Goal: Task Accomplishment & Management: Manage account settings

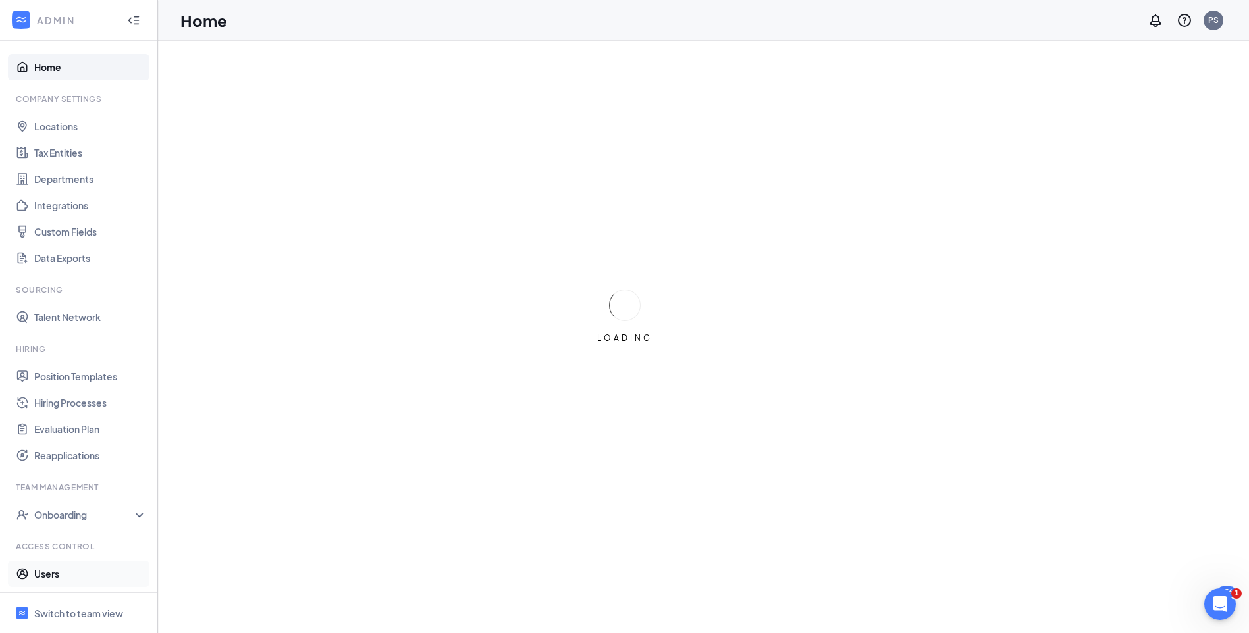
drag, startPoint x: 55, startPoint y: 575, endPoint x: 78, endPoint y: 570, distance: 23.6
click at [55, 575] on link "Users" at bounding box center [90, 574] width 113 height 26
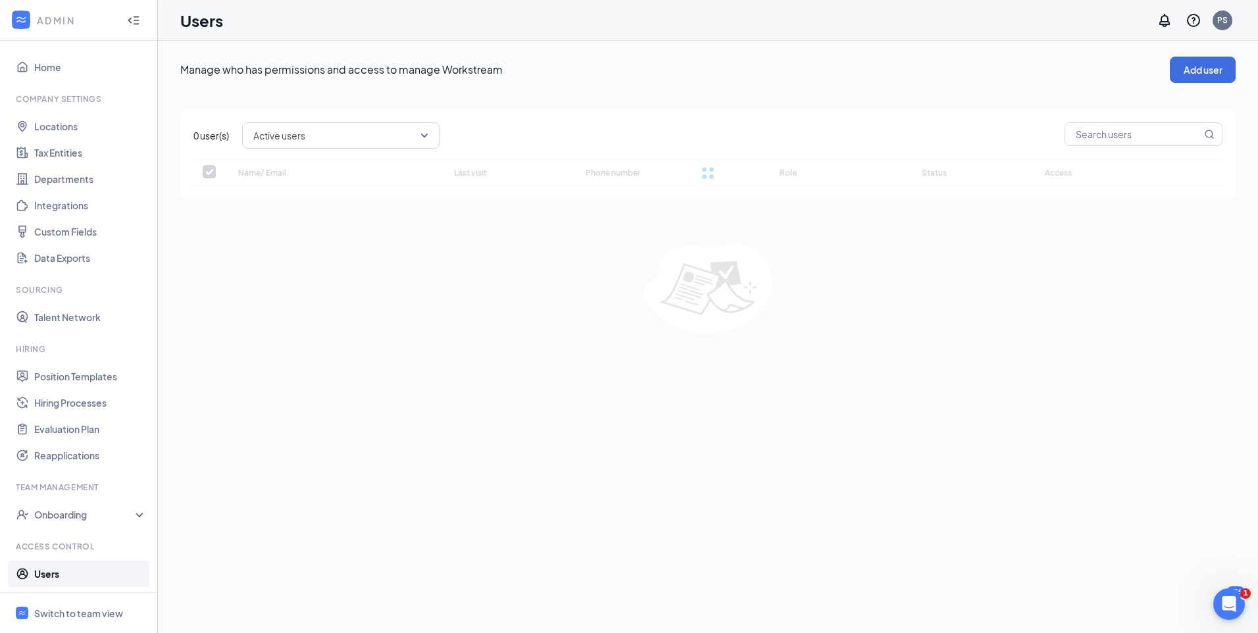
checkbox input "false"
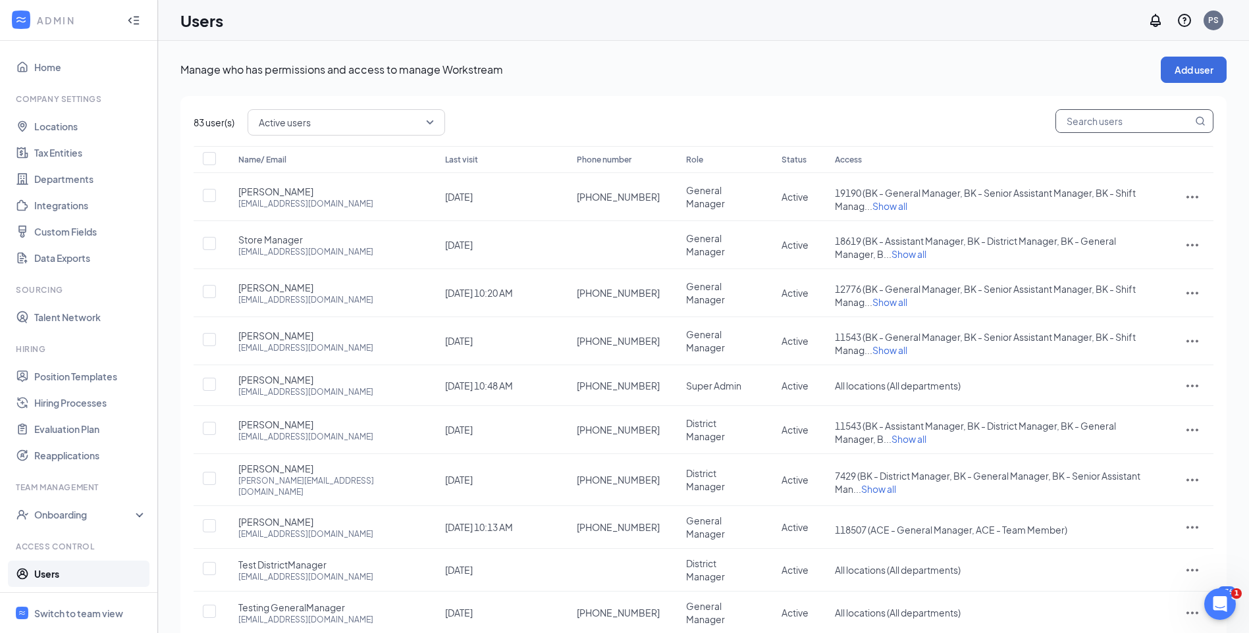
click at [1090, 124] on input "text" at bounding box center [1124, 121] width 136 height 22
type input "[PERSON_NAME]"
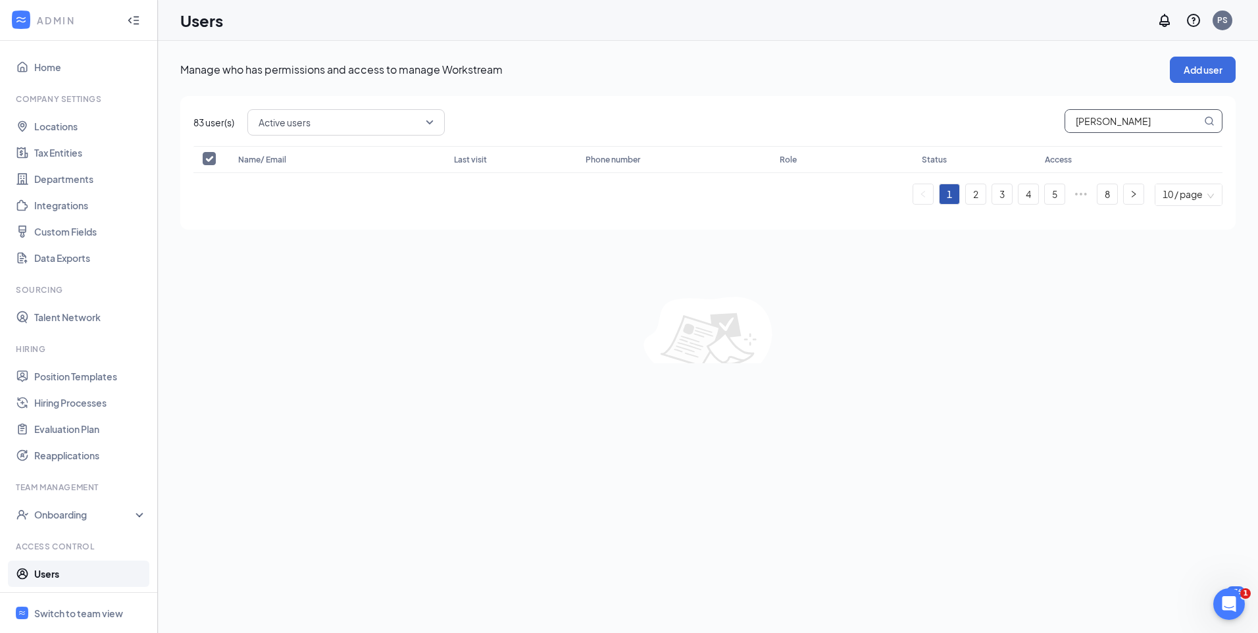
checkbox input "false"
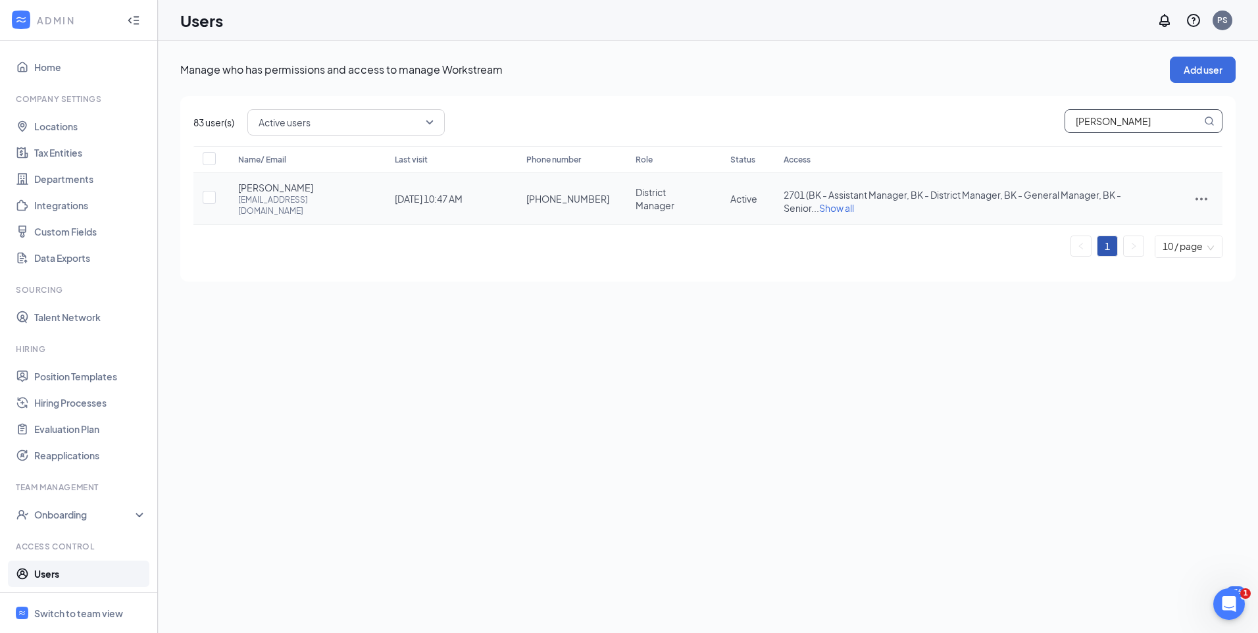
type input "[PERSON_NAME]"
click at [469, 207] on td "[DATE] 10:47 AM" at bounding box center [448, 199] width 132 height 52
click at [276, 190] on span "[PERSON_NAME]" at bounding box center [275, 187] width 75 height 13
click at [1201, 195] on icon "ActionsIcon" at bounding box center [1202, 199] width 16 height 16
click at [1137, 228] on span "Edit user" at bounding box center [1136, 225] width 38 height 12
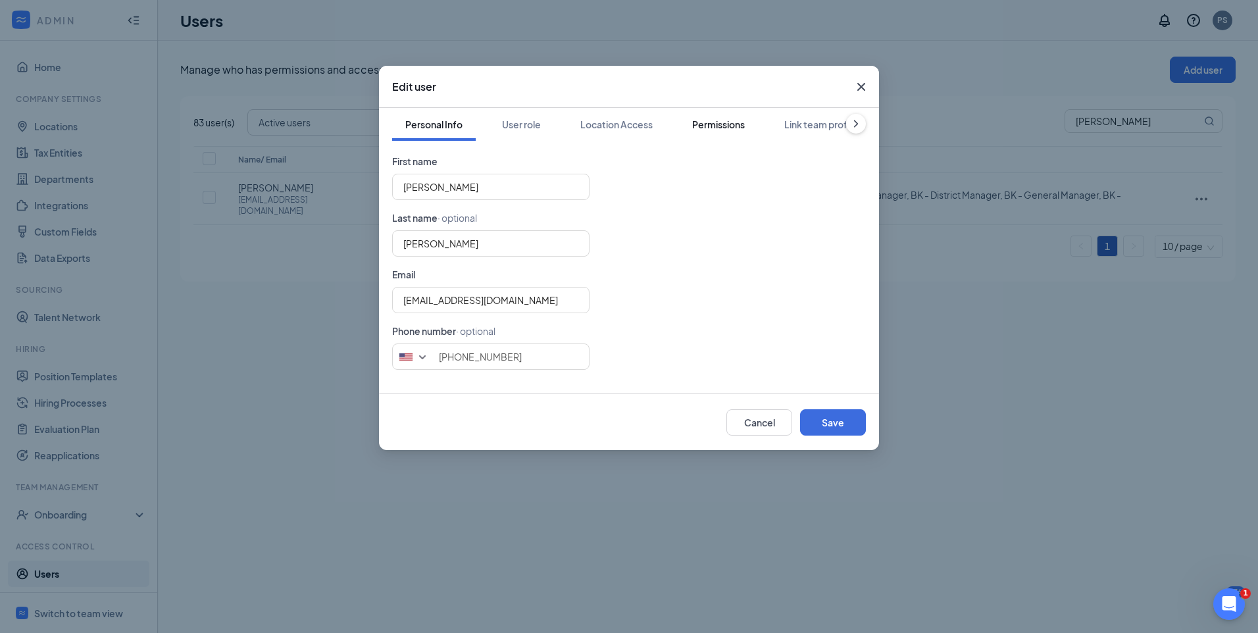
click at [715, 128] on div "Permissions" at bounding box center [718, 124] width 53 height 13
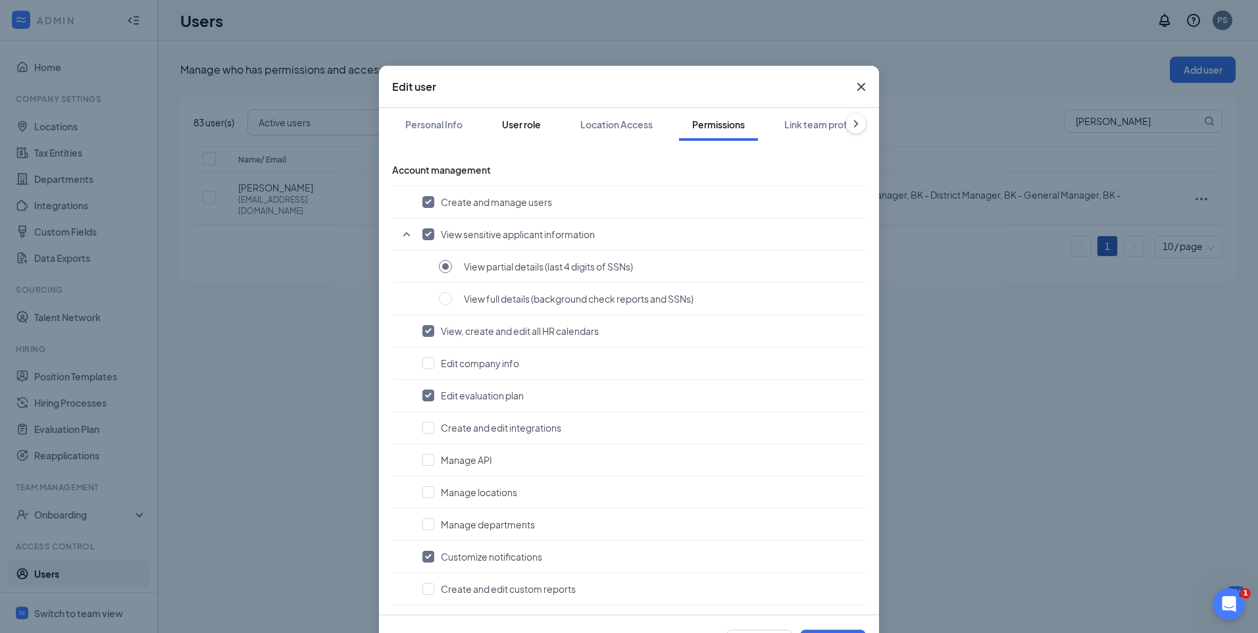
click at [529, 129] on div "User role" at bounding box center [521, 124] width 39 height 13
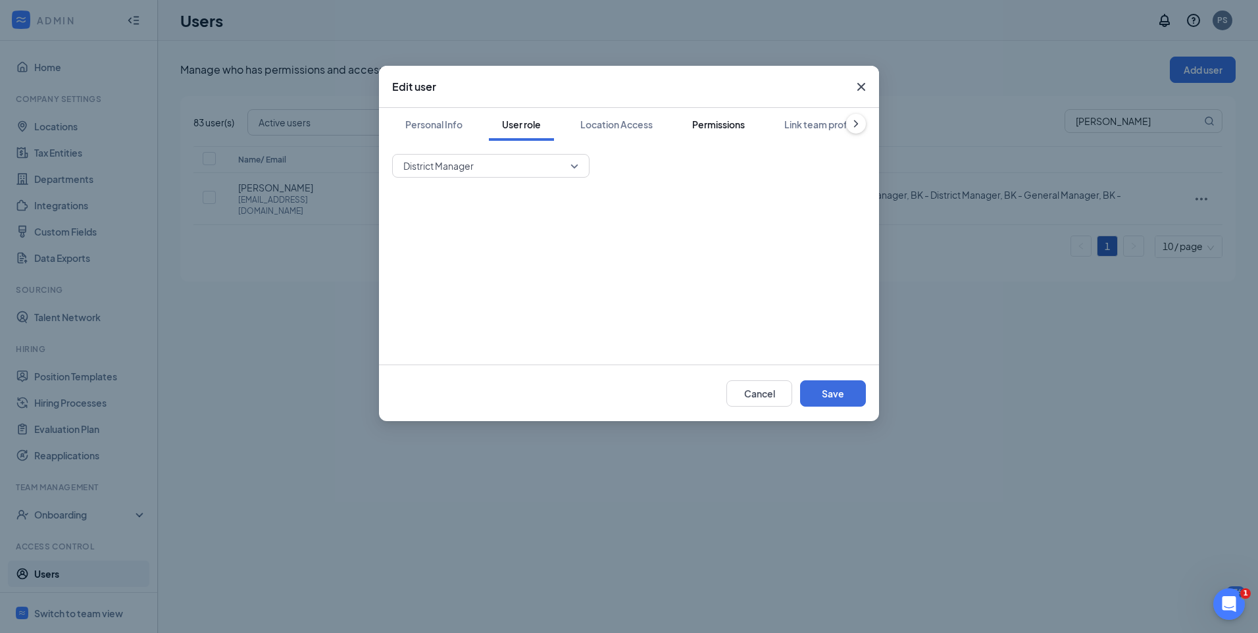
click at [727, 130] on div "Permissions" at bounding box center [718, 124] width 53 height 13
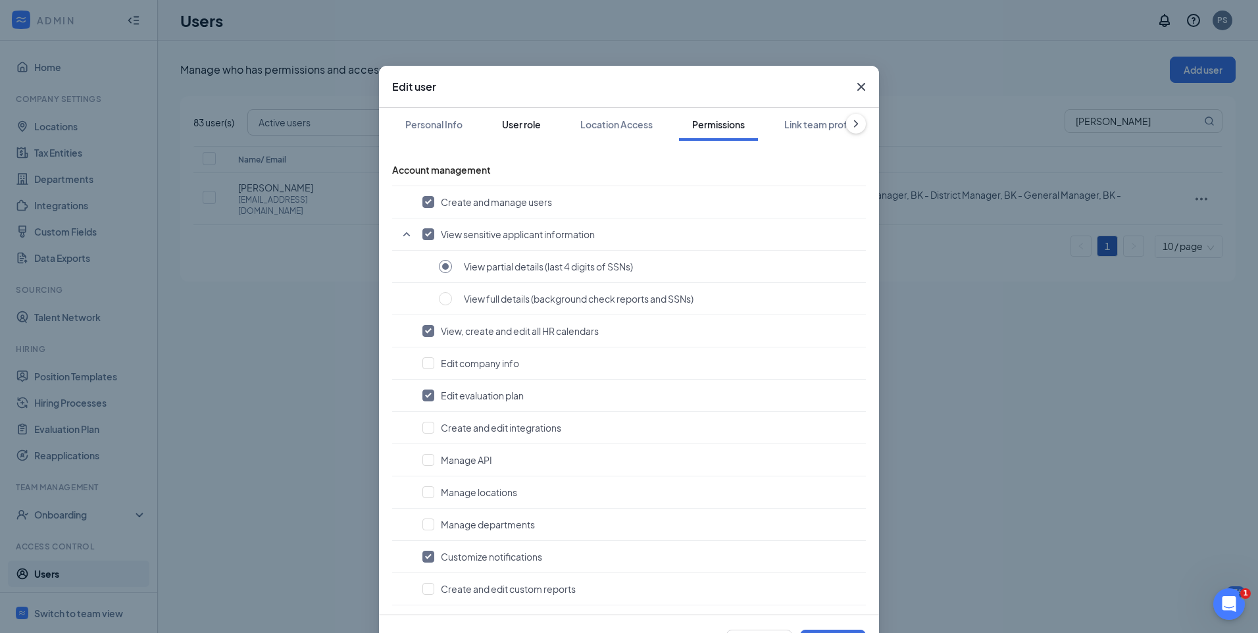
click at [509, 124] on div "User role" at bounding box center [521, 124] width 39 height 13
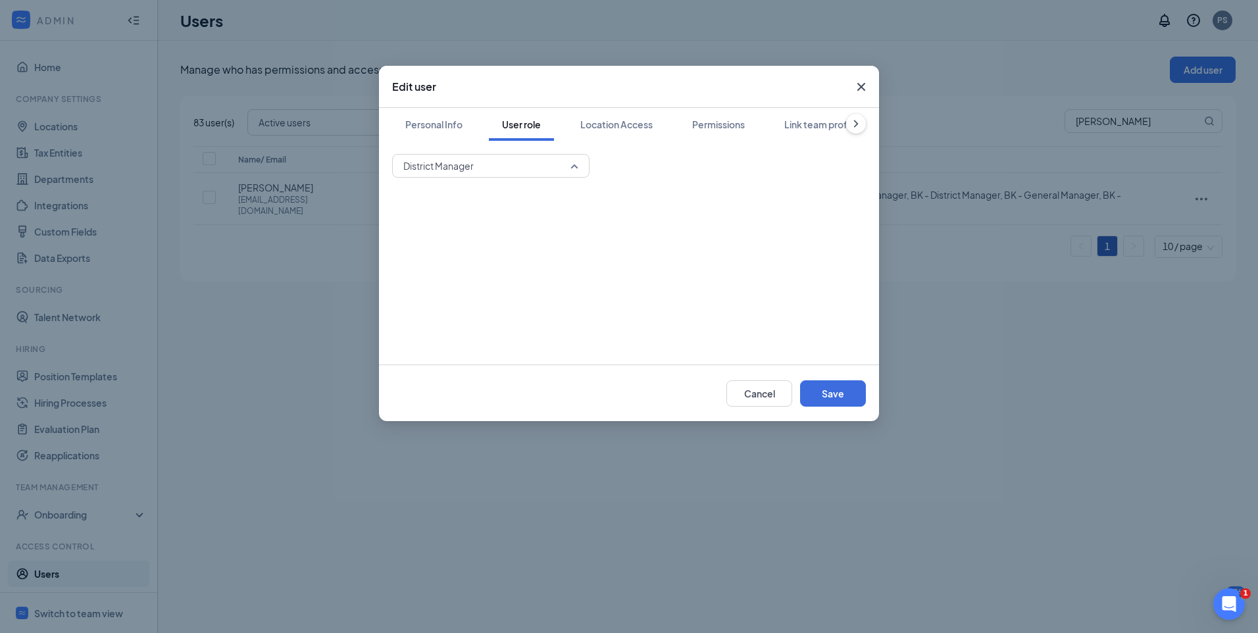
click at [573, 165] on span "District Manager" at bounding box center [490, 166] width 175 height 20
click at [611, 120] on div "Location Access" at bounding box center [617, 124] width 72 height 13
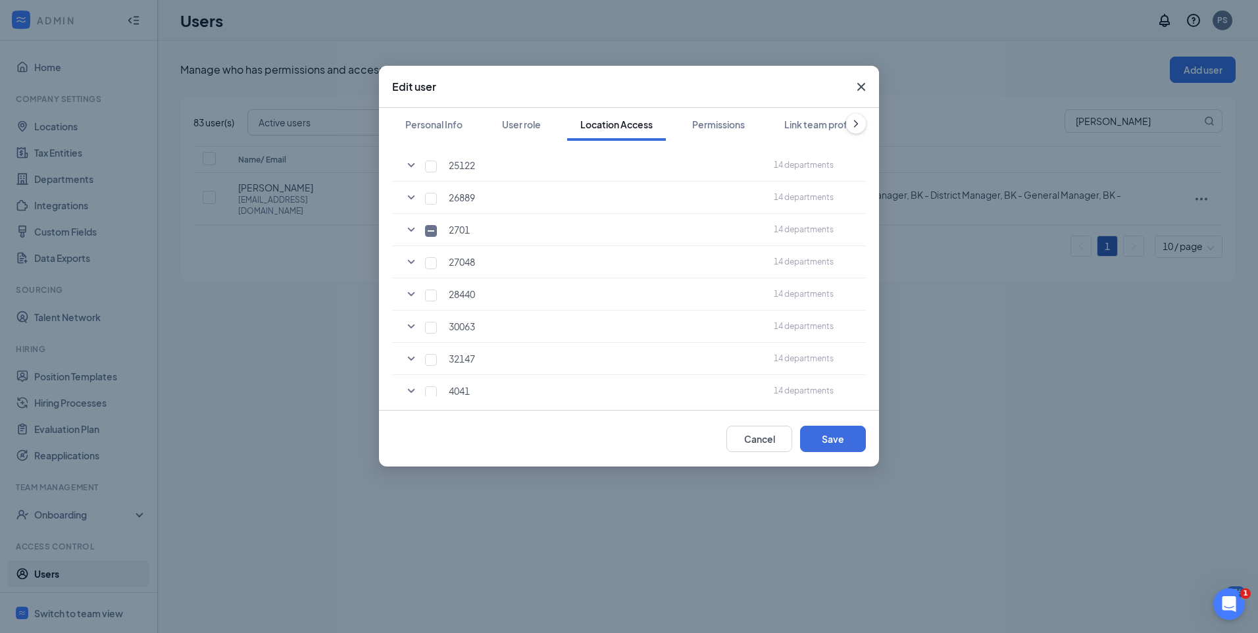
scroll to position [1038, 0]
click at [409, 228] on icon "SmallChevronDown" at bounding box center [411, 228] width 16 height 16
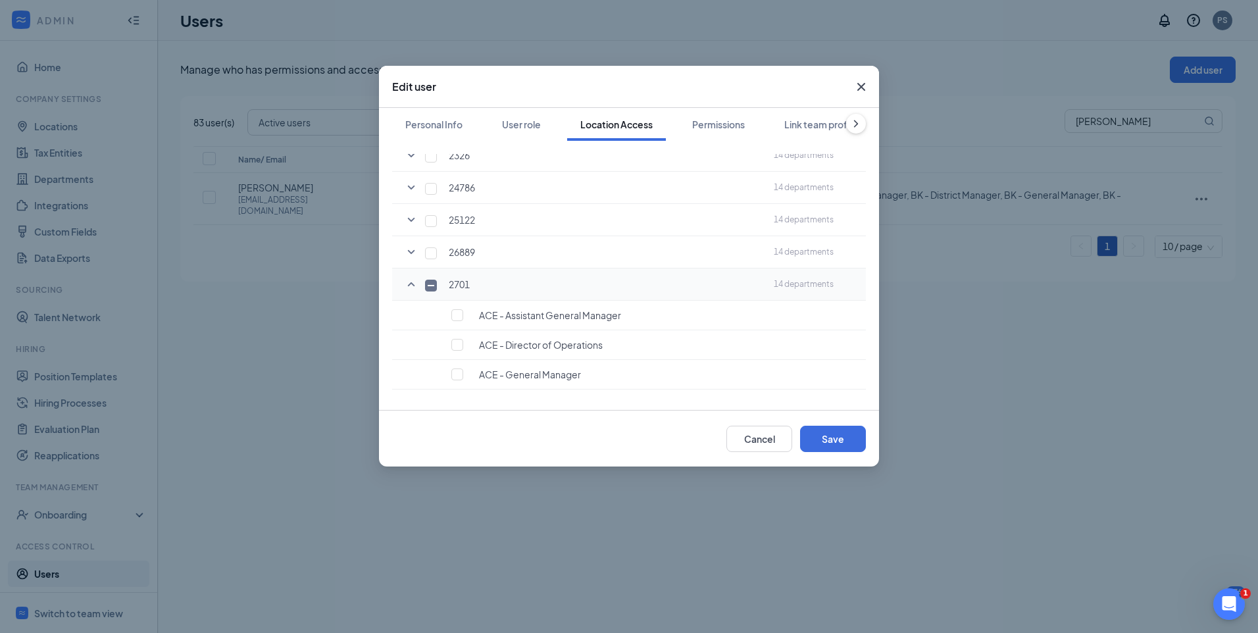
scroll to position [972, 0]
click at [411, 294] on icon "SmallChevronUp" at bounding box center [411, 294] width 7 height 4
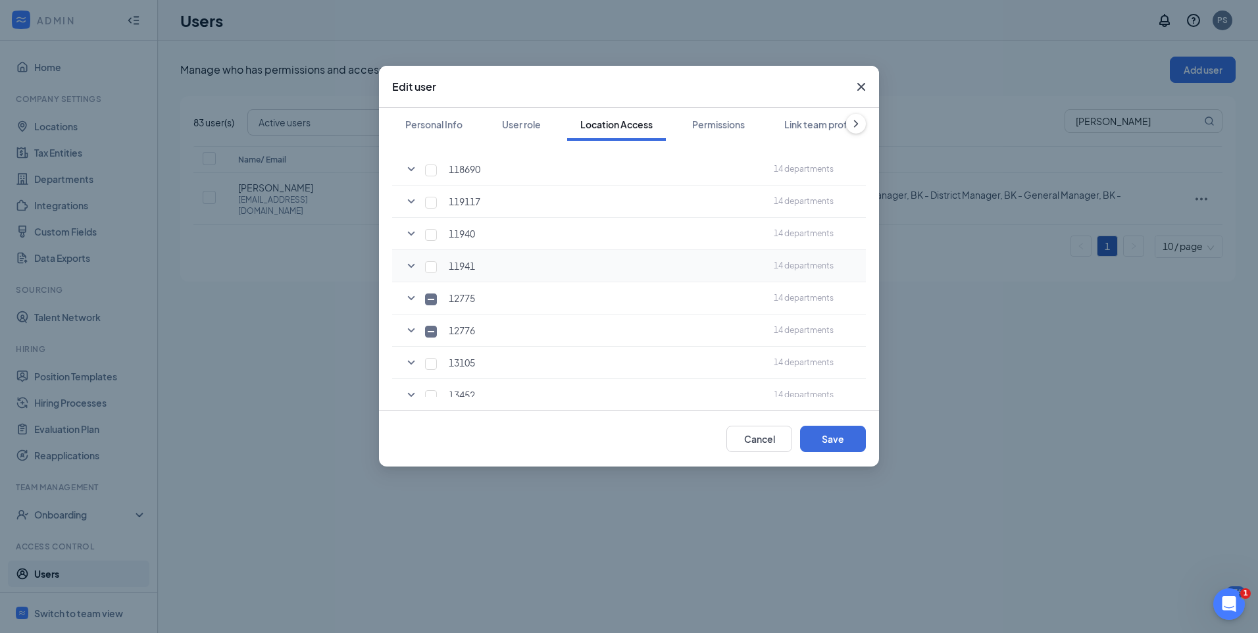
scroll to position [314, 0]
click at [410, 340] on icon "SmallChevronDown" at bounding box center [411, 340] width 7 height 4
click at [410, 340] on icon "SmallChevronUp" at bounding box center [411, 340] width 7 height 4
click at [412, 309] on icon "SmallChevronDown" at bounding box center [411, 307] width 16 height 16
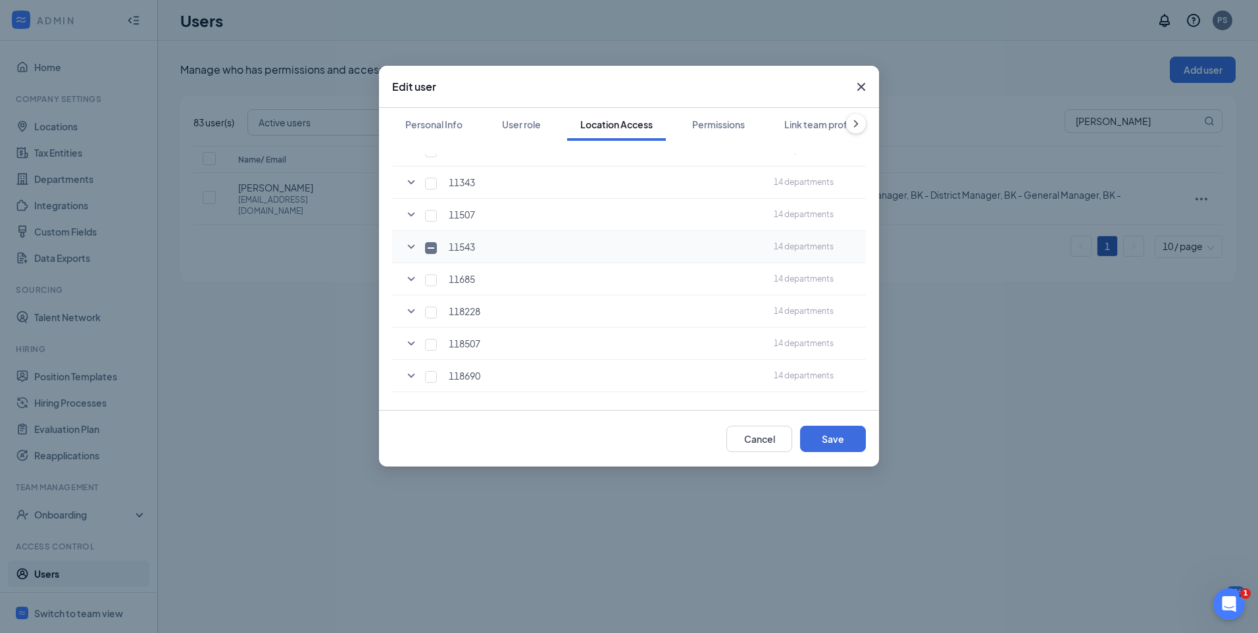
click at [411, 249] on icon "SmallChevronDown" at bounding box center [411, 247] width 16 height 16
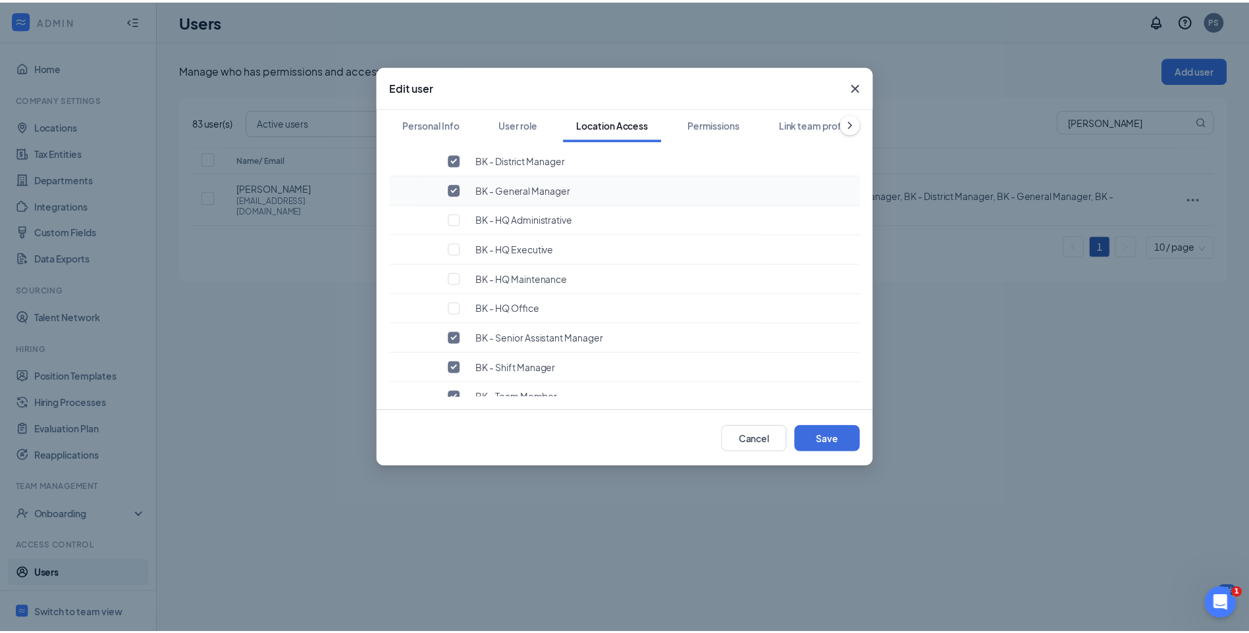
scroll to position [446, 0]
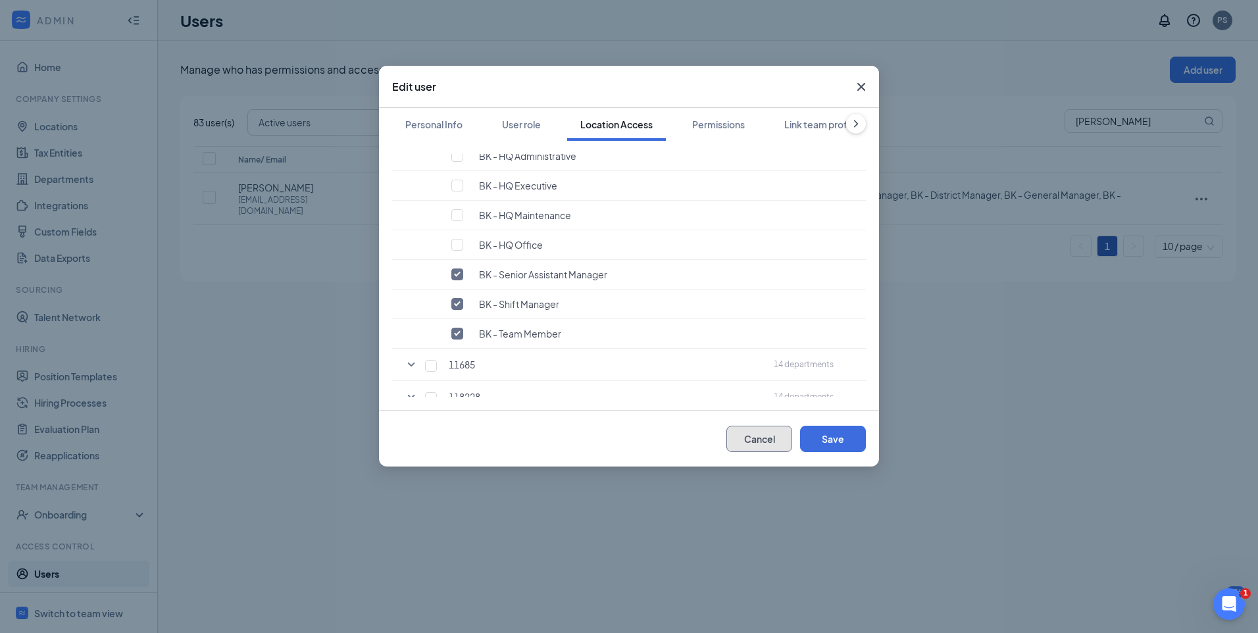
click at [760, 440] on button "Cancel" at bounding box center [760, 439] width 66 height 26
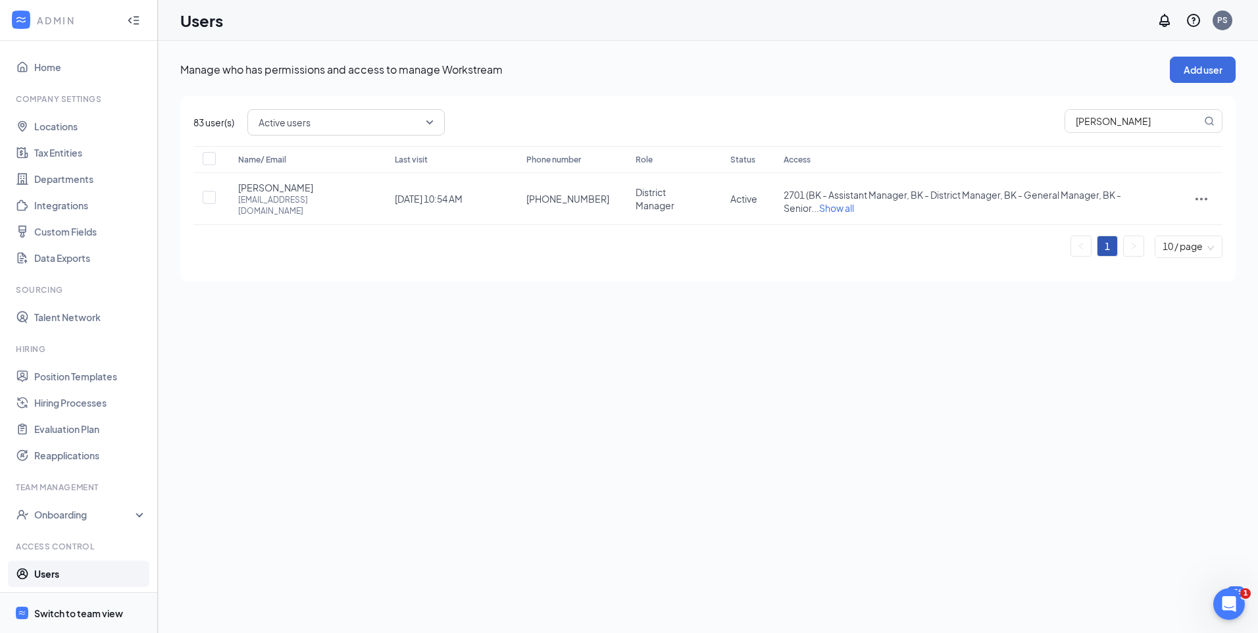
click at [69, 613] on div "Switch to team view" at bounding box center [78, 613] width 89 height 13
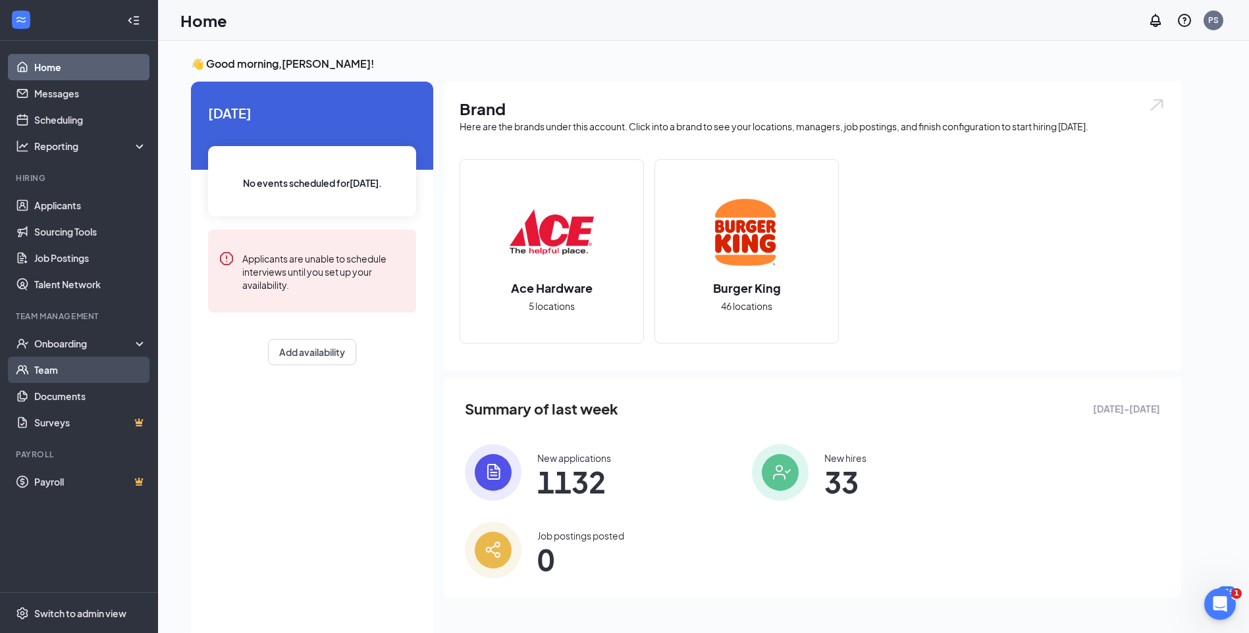
click at [49, 372] on link "Team" at bounding box center [90, 370] width 113 height 26
